Goal: Information Seeking & Learning: Learn about a topic

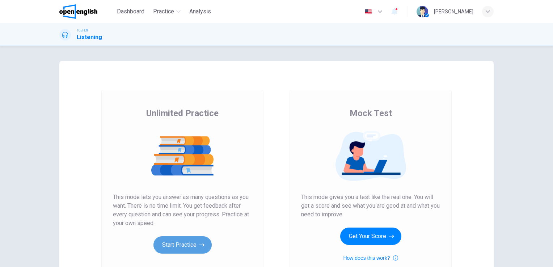
click at [190, 248] on button "Start Practice" at bounding box center [183, 244] width 58 height 17
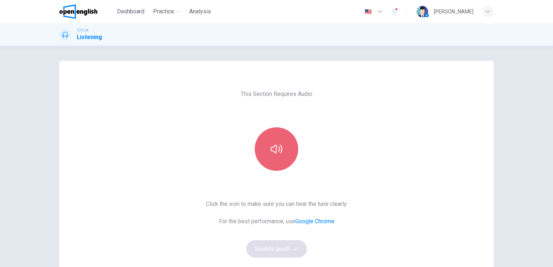
click at [276, 157] on button "button" at bounding box center [276, 148] width 43 height 43
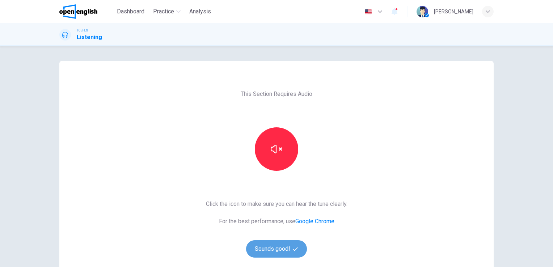
click at [277, 250] on button "Sounds good!" at bounding box center [276, 248] width 61 height 17
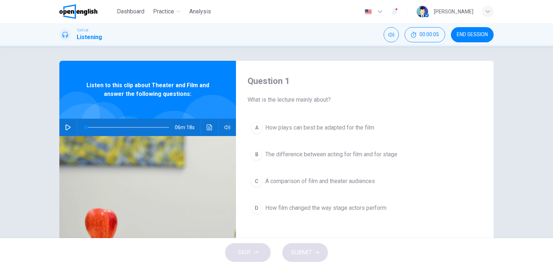
click at [187, 130] on span "06m 18s" at bounding box center [188, 127] width 26 height 17
click at [65, 128] on icon "button" at bounding box center [68, 128] width 6 height 6
click at [207, 129] on icon "Click to see the audio transcription" at bounding box center [209, 128] width 5 height 6
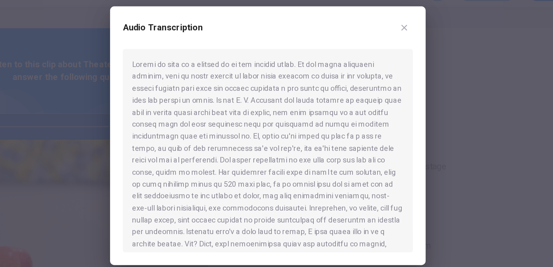
type input "*"
click at [204, 119] on button "Click to see the audio transcription" at bounding box center [210, 127] width 12 height 17
type input "**"
